Goal: Task Accomplishment & Management: Manage account settings

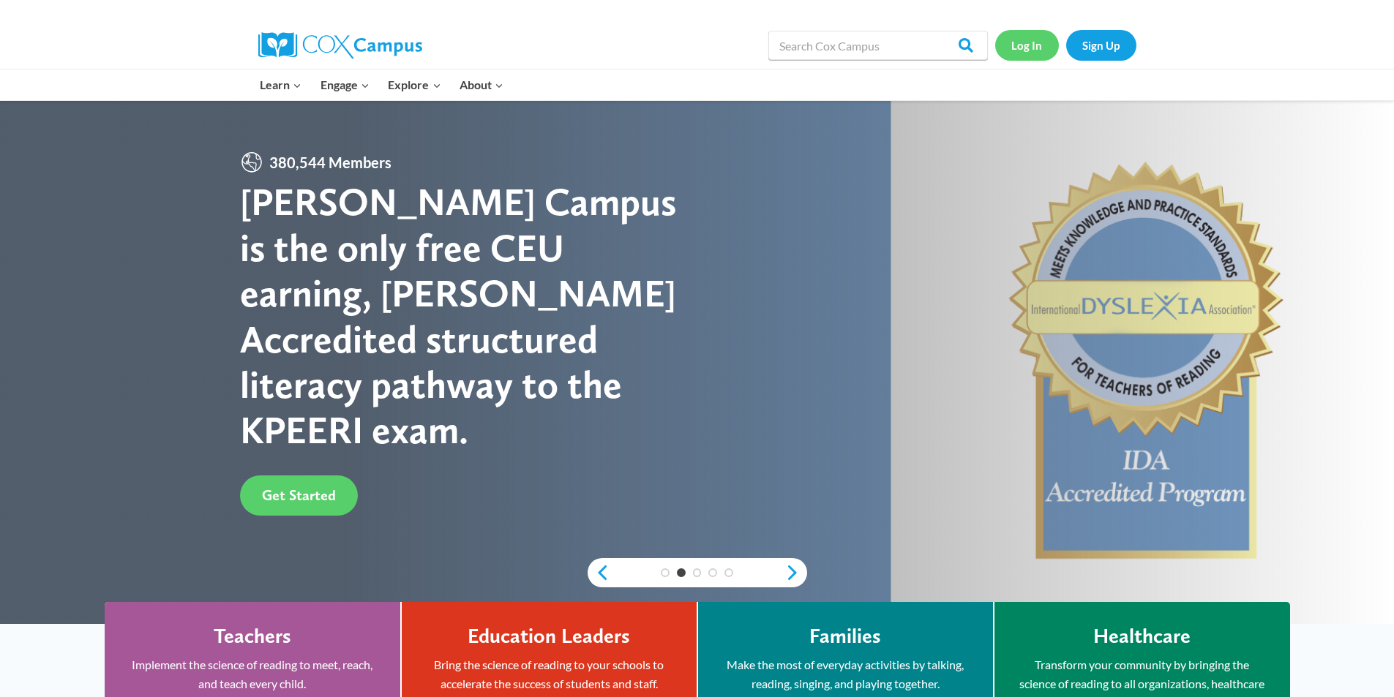
click at [1026, 45] on link "Log In" at bounding box center [1027, 45] width 64 height 30
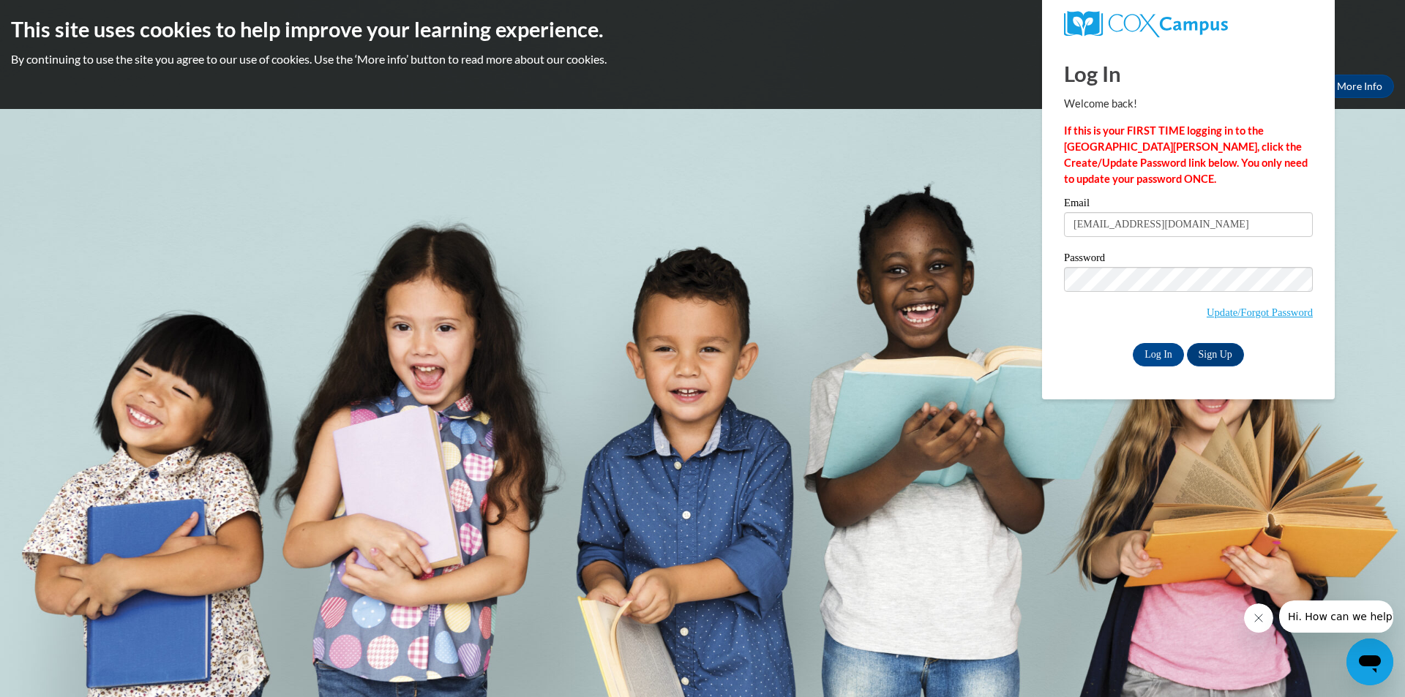
type input "[EMAIL_ADDRESS][DOMAIN_NAME]"
click at [1146, 349] on input "Log In" at bounding box center [1157, 354] width 51 height 23
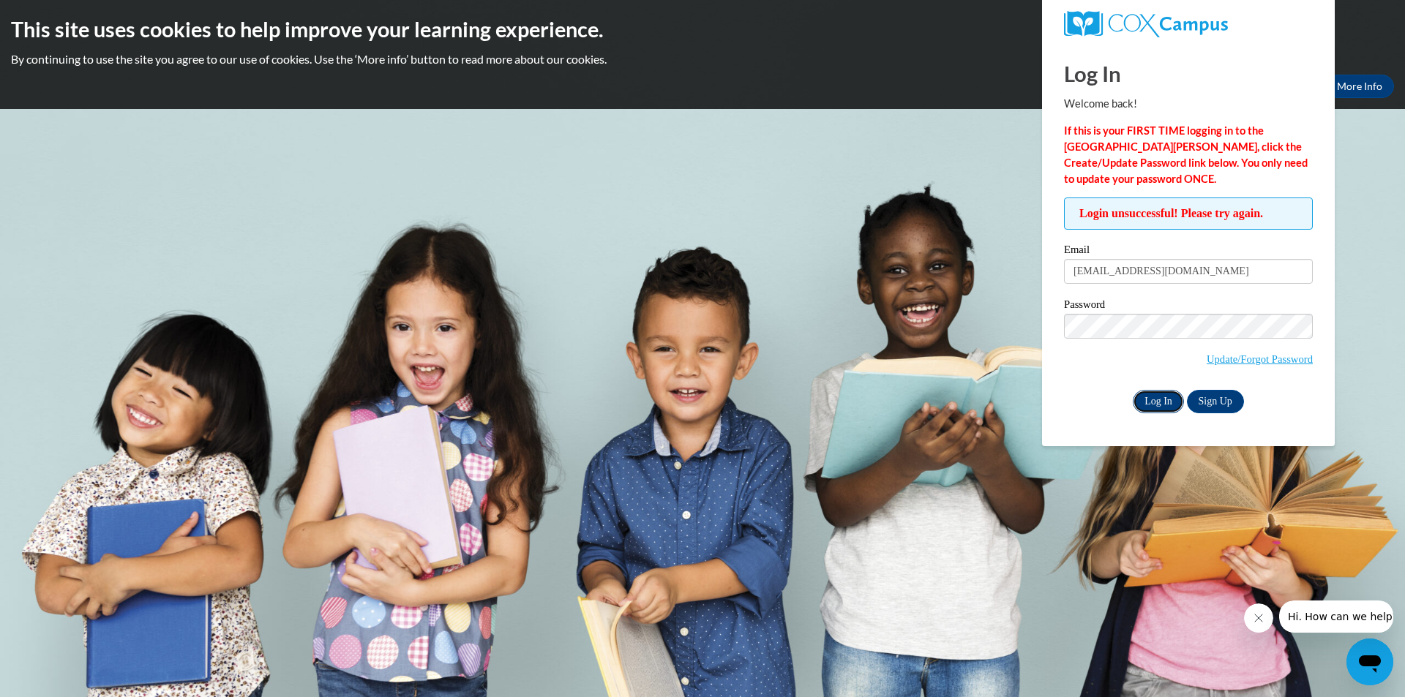
click at [1162, 397] on input "Log In" at bounding box center [1157, 401] width 51 height 23
click at [1259, 356] on link "Update/Forgot Password" at bounding box center [1259, 359] width 106 height 12
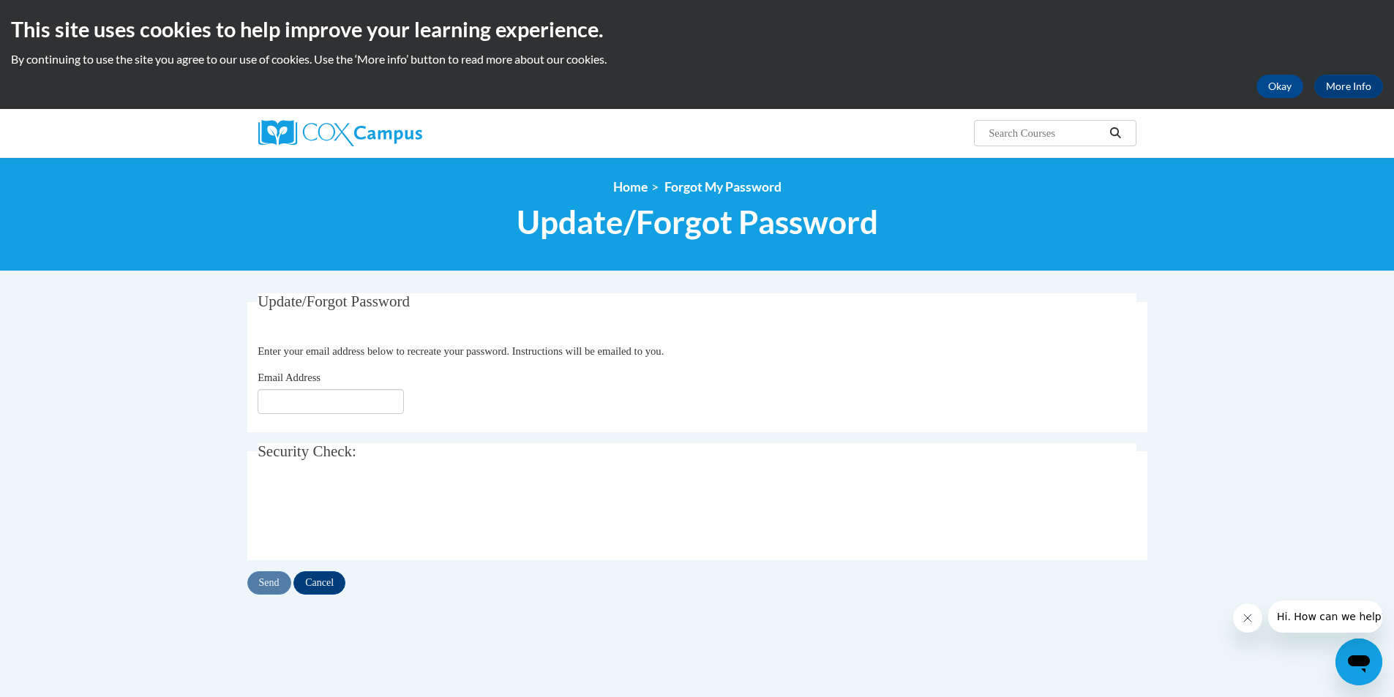
type input "[EMAIL_ADDRESS][DOMAIN_NAME]"
click at [267, 579] on input "Send" at bounding box center [269, 582] width 44 height 23
